Goal: Task Accomplishment & Management: Manage account settings

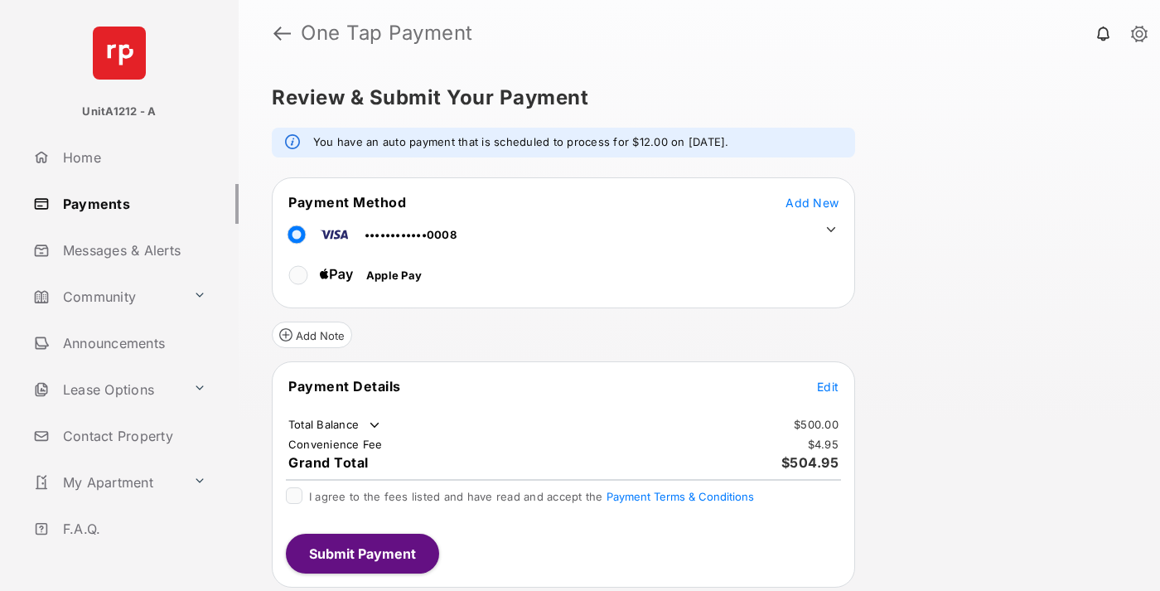
click at [812, 202] on span "Add New" at bounding box center [812, 203] width 53 height 14
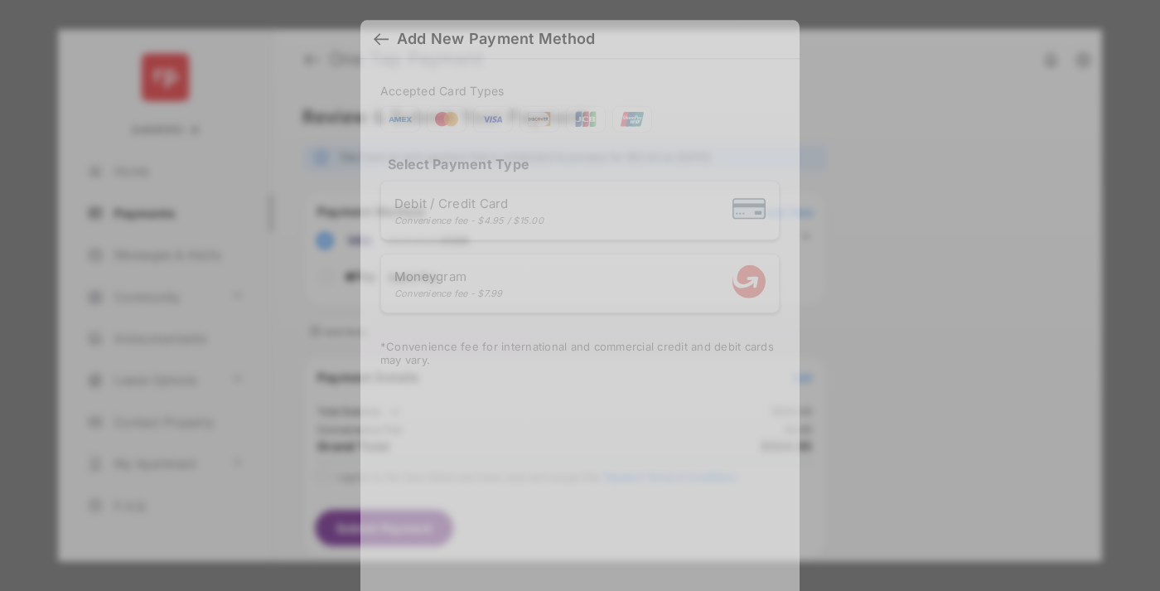
scroll to position [13, 0]
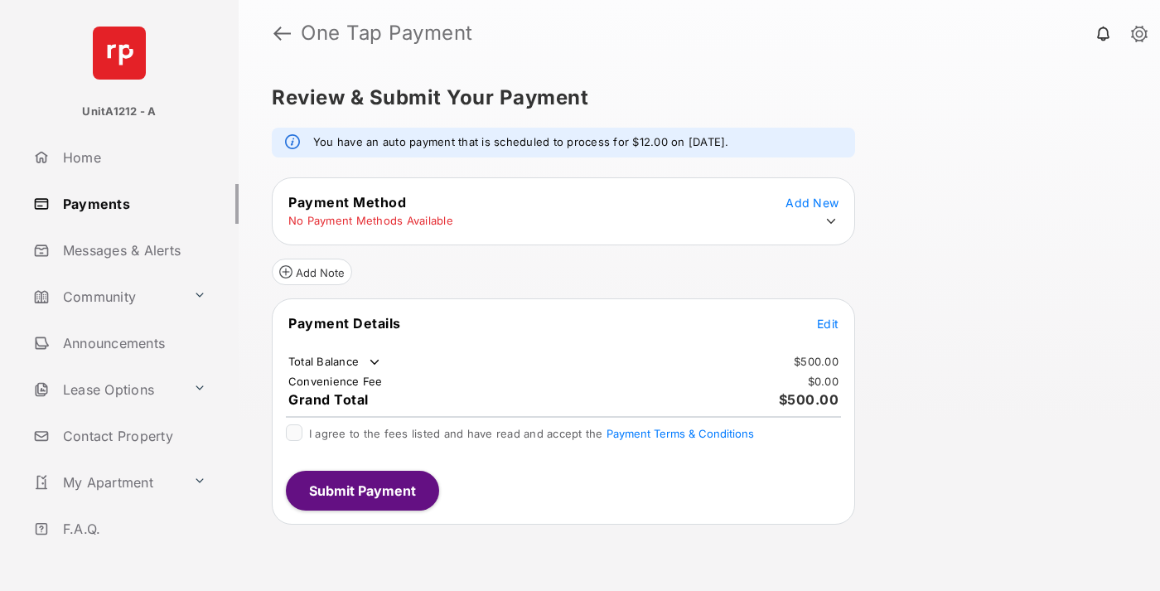
click at [831, 221] on icon at bounding box center [831, 221] width 15 height 15
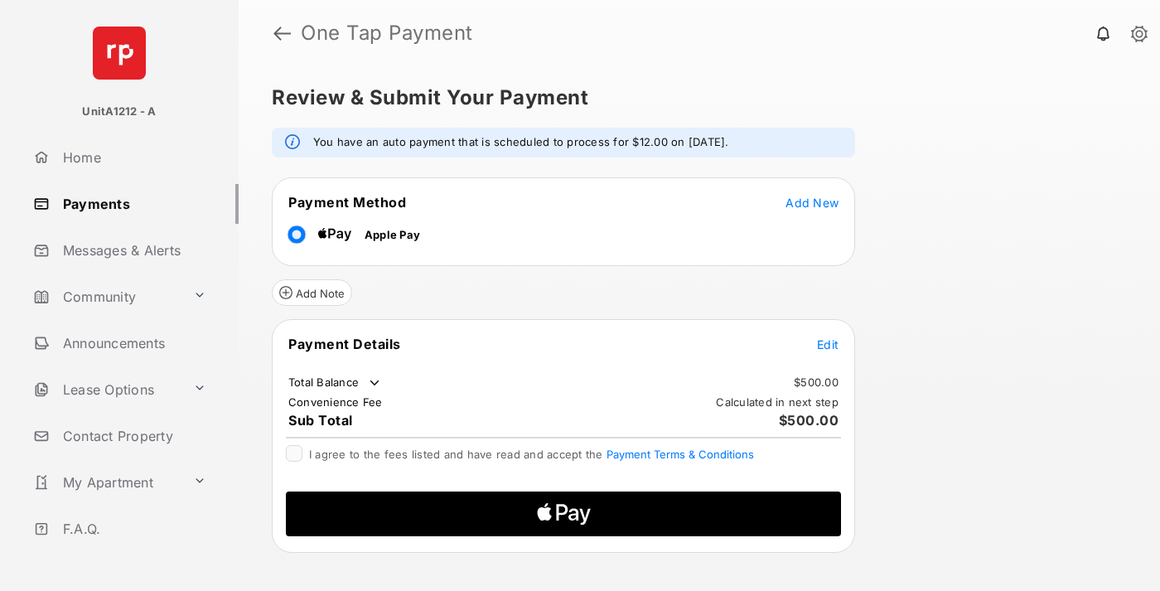
click at [828, 344] on span "Edit" at bounding box center [828, 344] width 22 height 14
